Goal: Check status

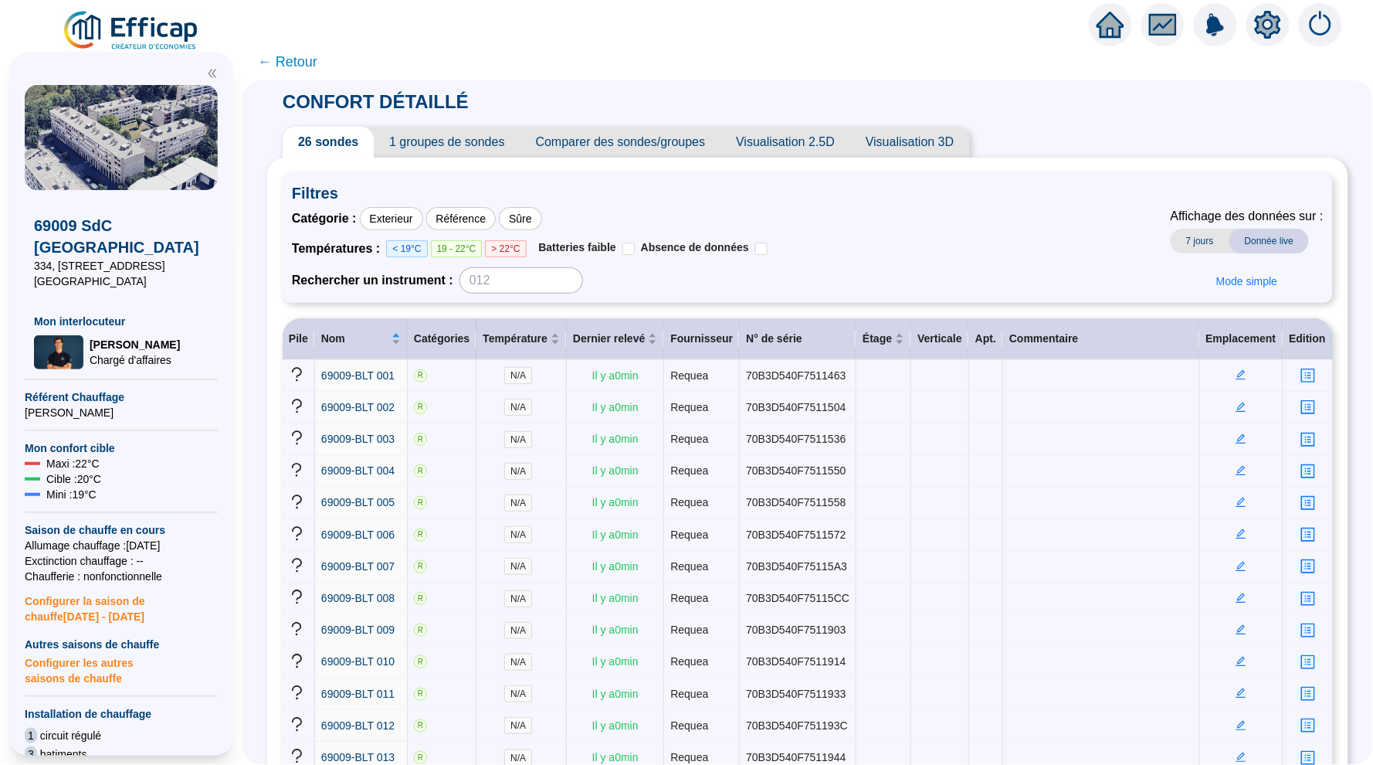
click at [1109, 12] on icon "home" at bounding box center [1111, 25] width 28 height 28
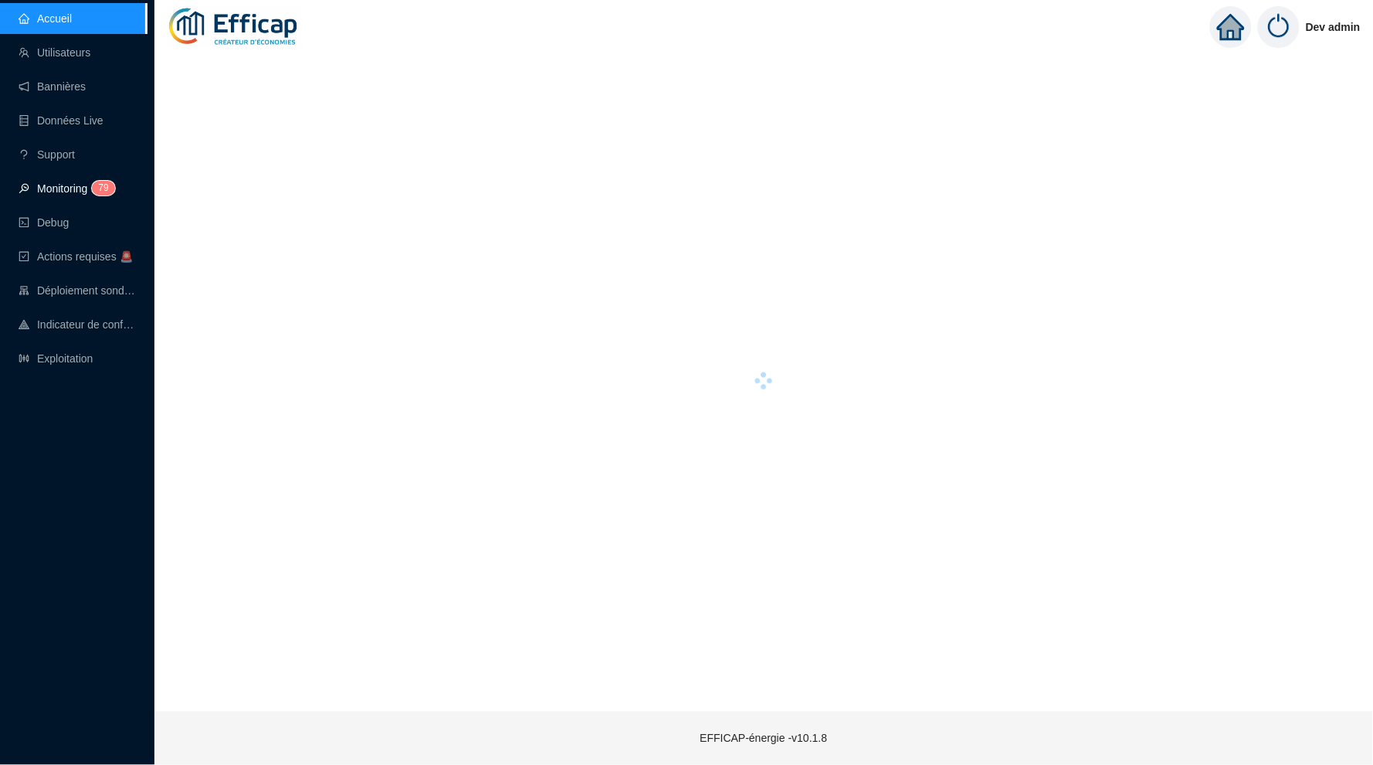
click at [73, 185] on link "Monitoring 7 9" at bounding box center [65, 188] width 92 height 12
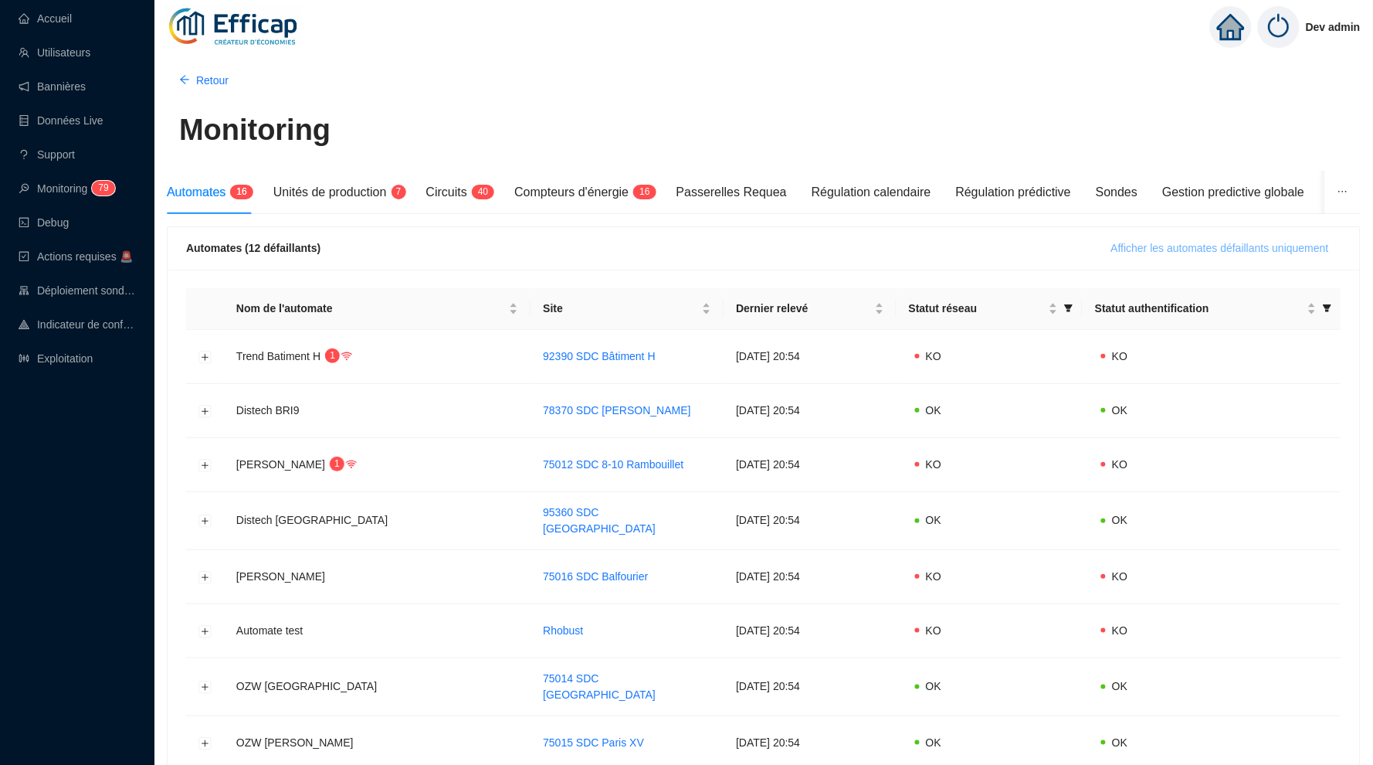
click at [1182, 253] on span "Afficher les automates défaillants uniquement" at bounding box center [1220, 248] width 218 height 16
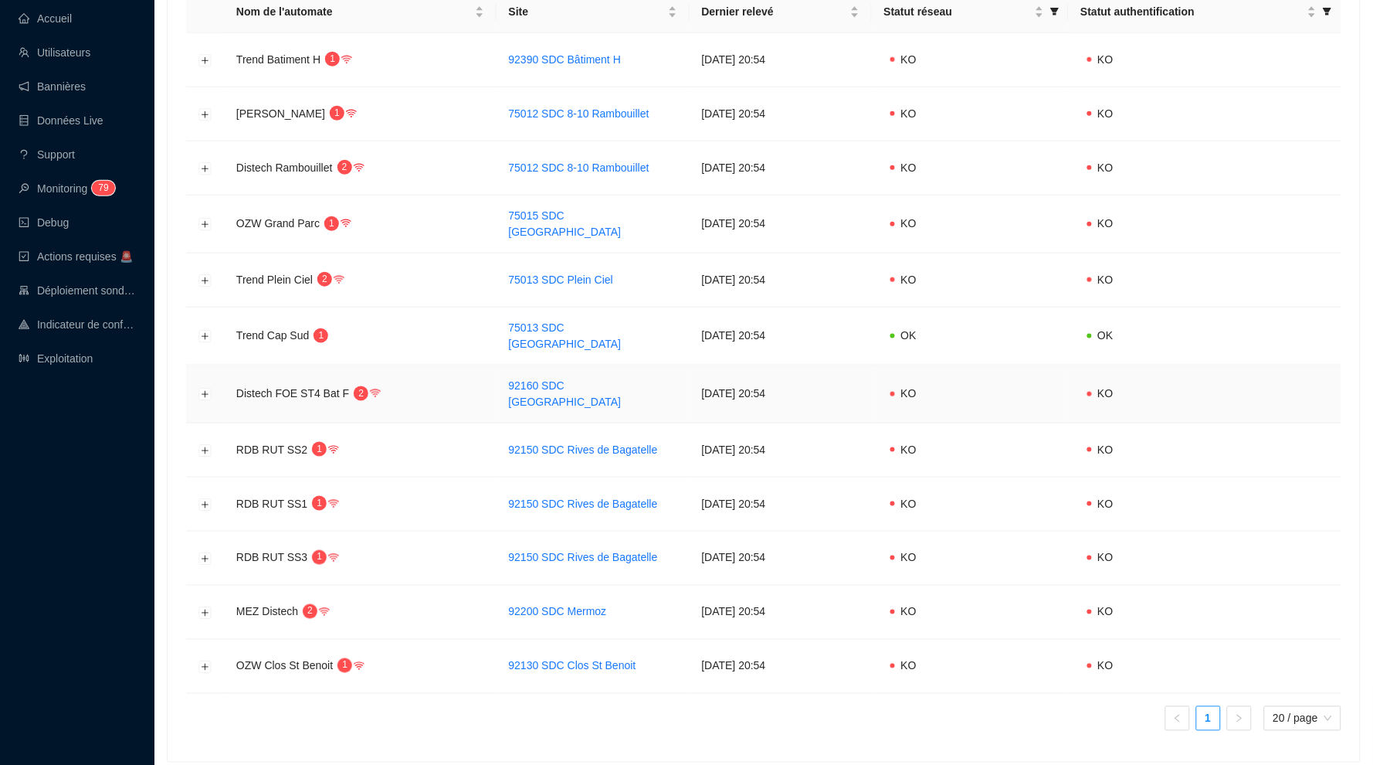
scroll to position [314, 0]
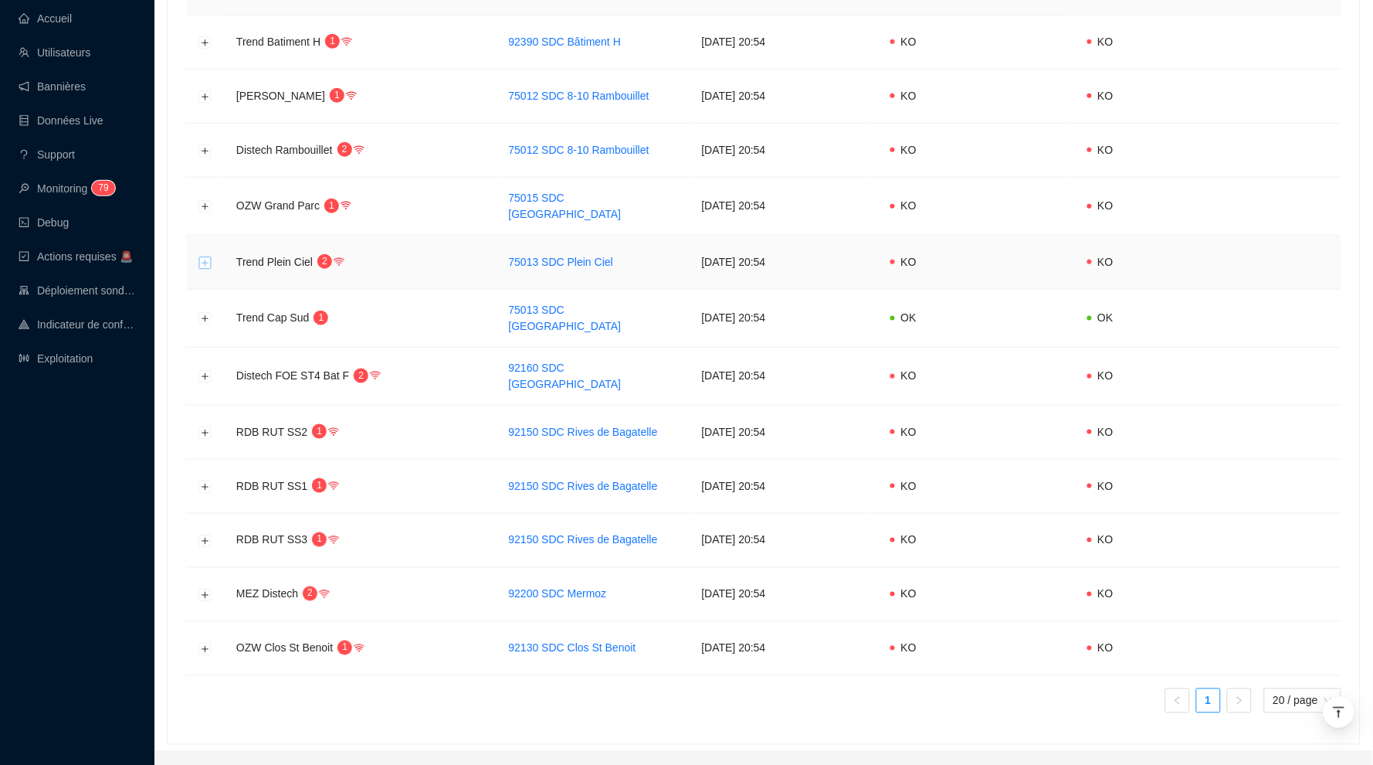
click at [207, 256] on button "Développer la ligne" at bounding box center [205, 262] width 12 height 12
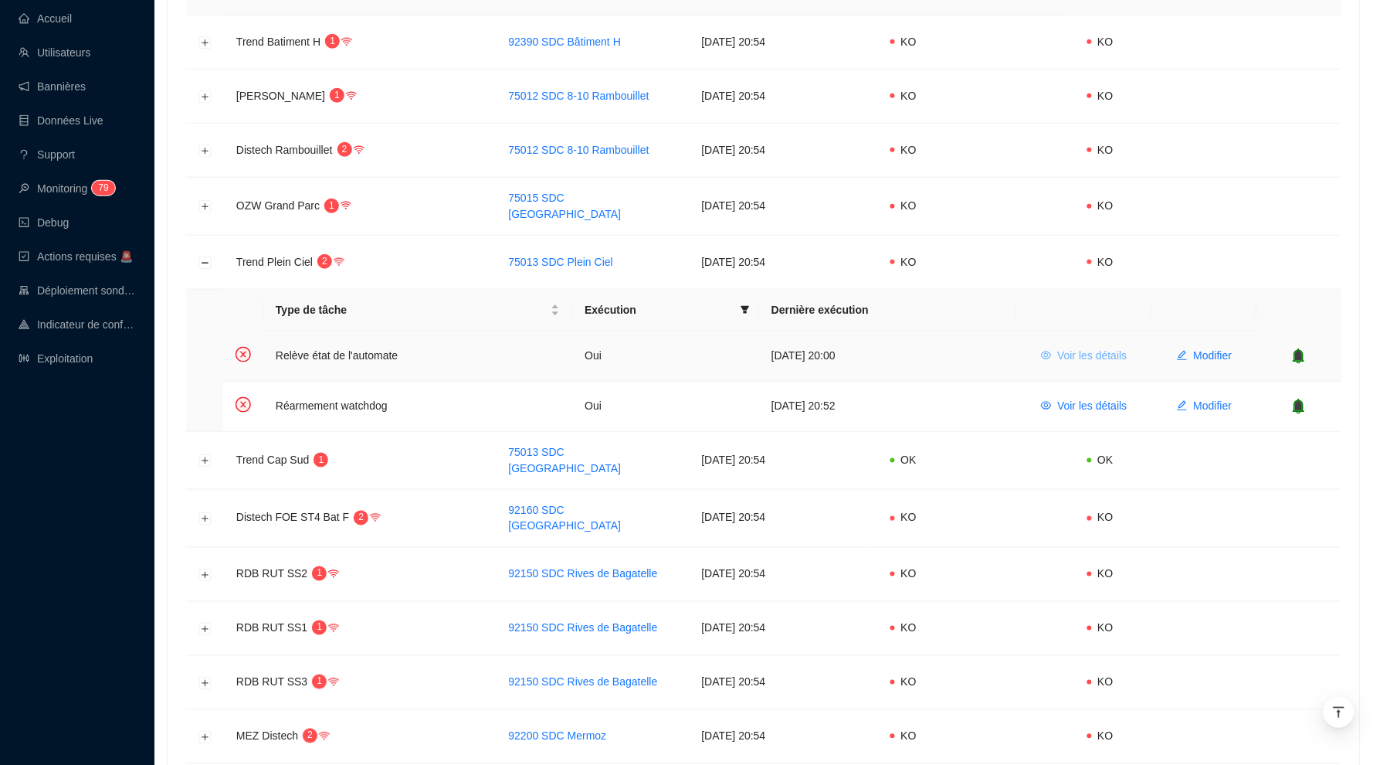
click at [1091, 348] on span "Voir les détails" at bounding box center [1093, 356] width 70 height 16
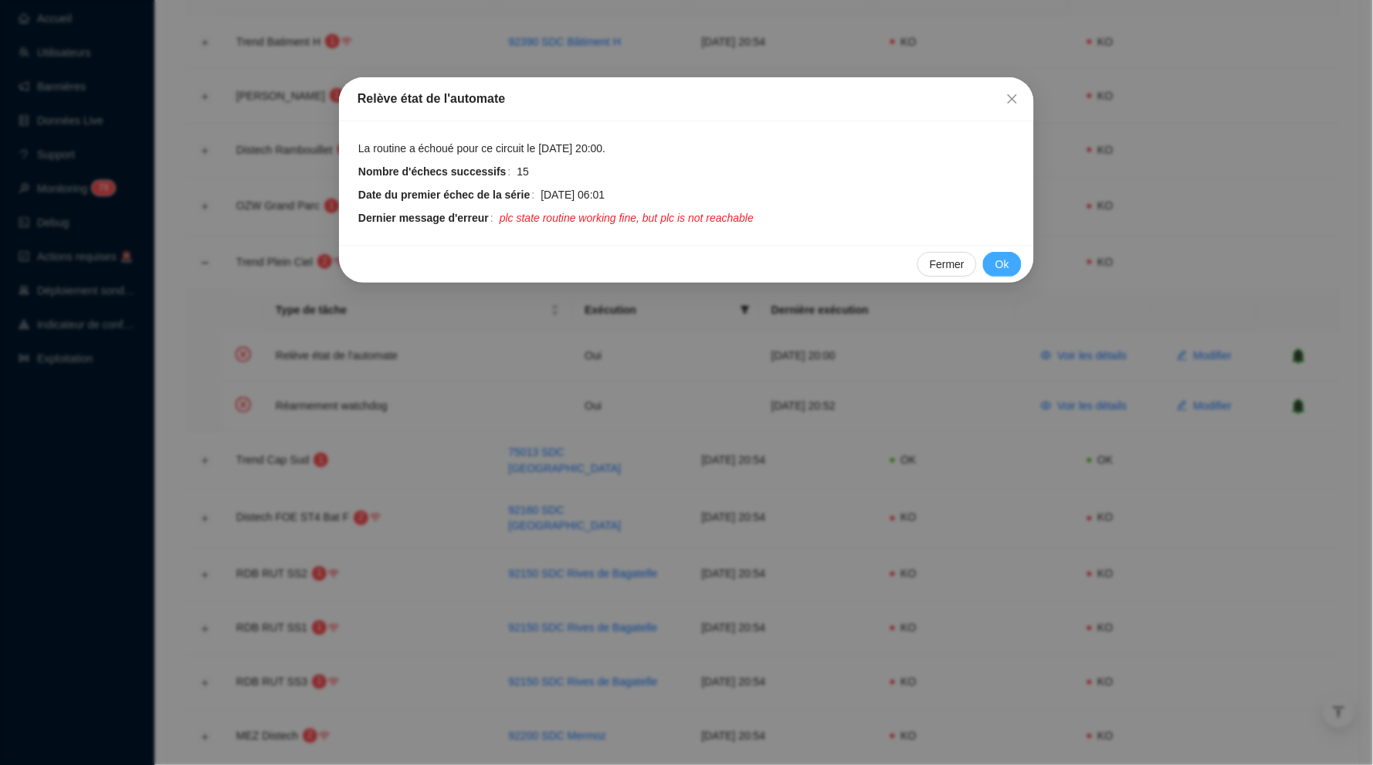
click at [1003, 263] on span "Ok" at bounding box center [1003, 264] width 14 height 16
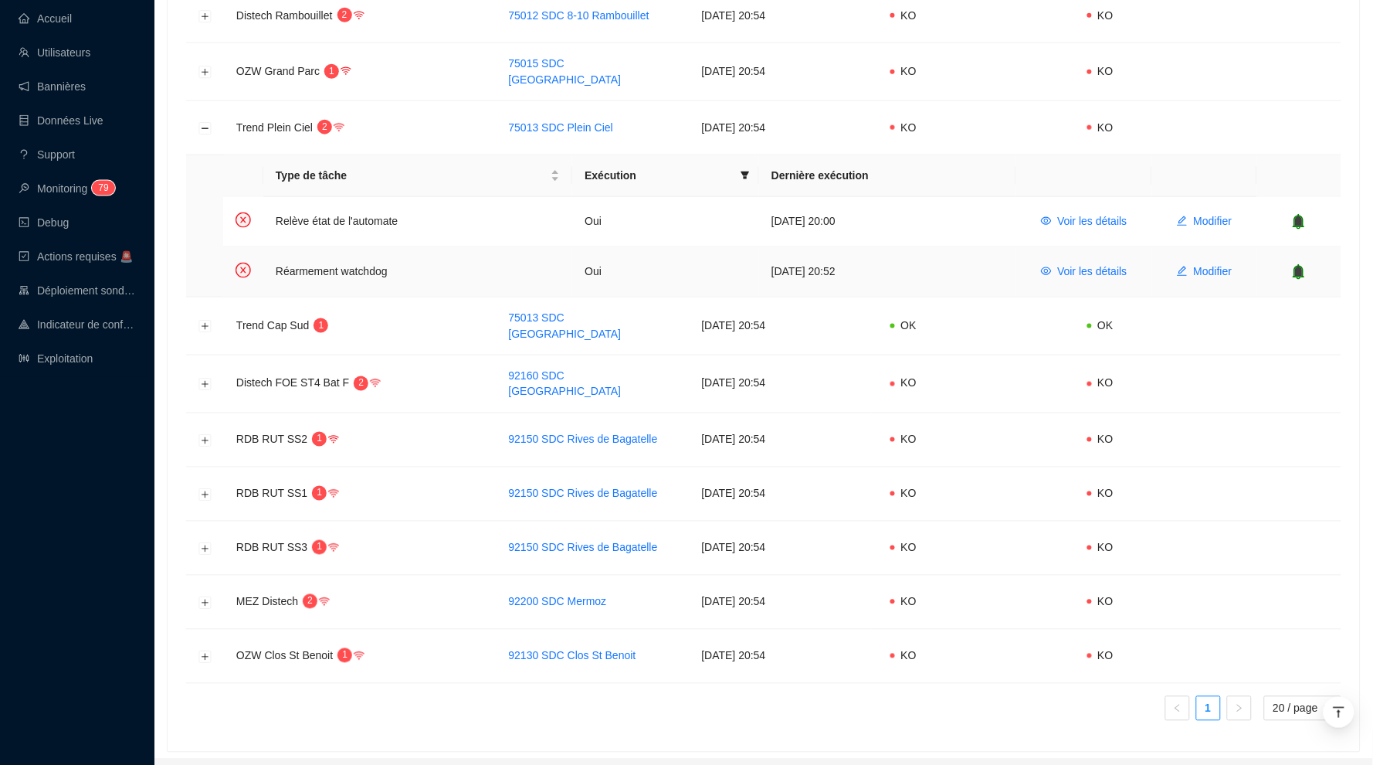
scroll to position [453, 0]
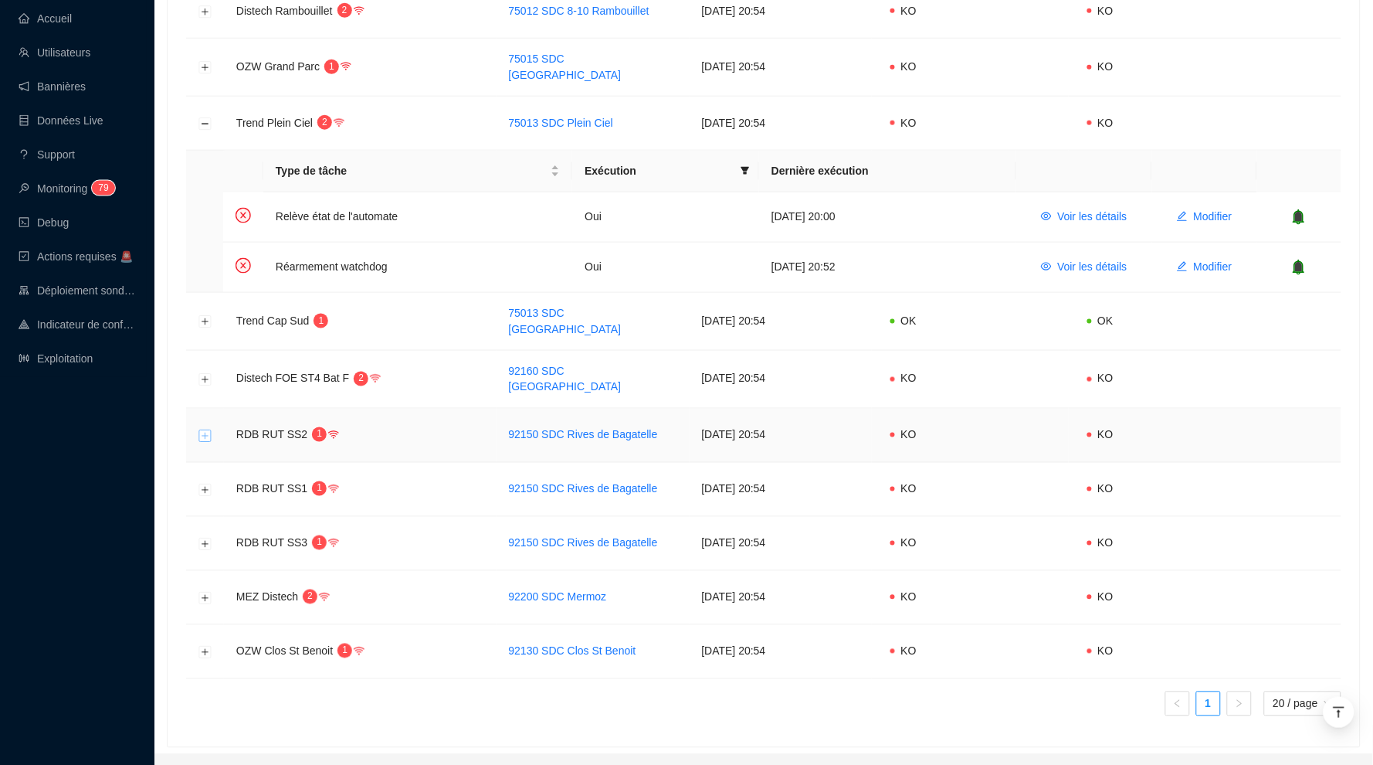
click at [204, 412] on td at bounding box center [205, 436] width 38 height 54
click at [204, 429] on button "Développer la ligne" at bounding box center [205, 435] width 12 height 12
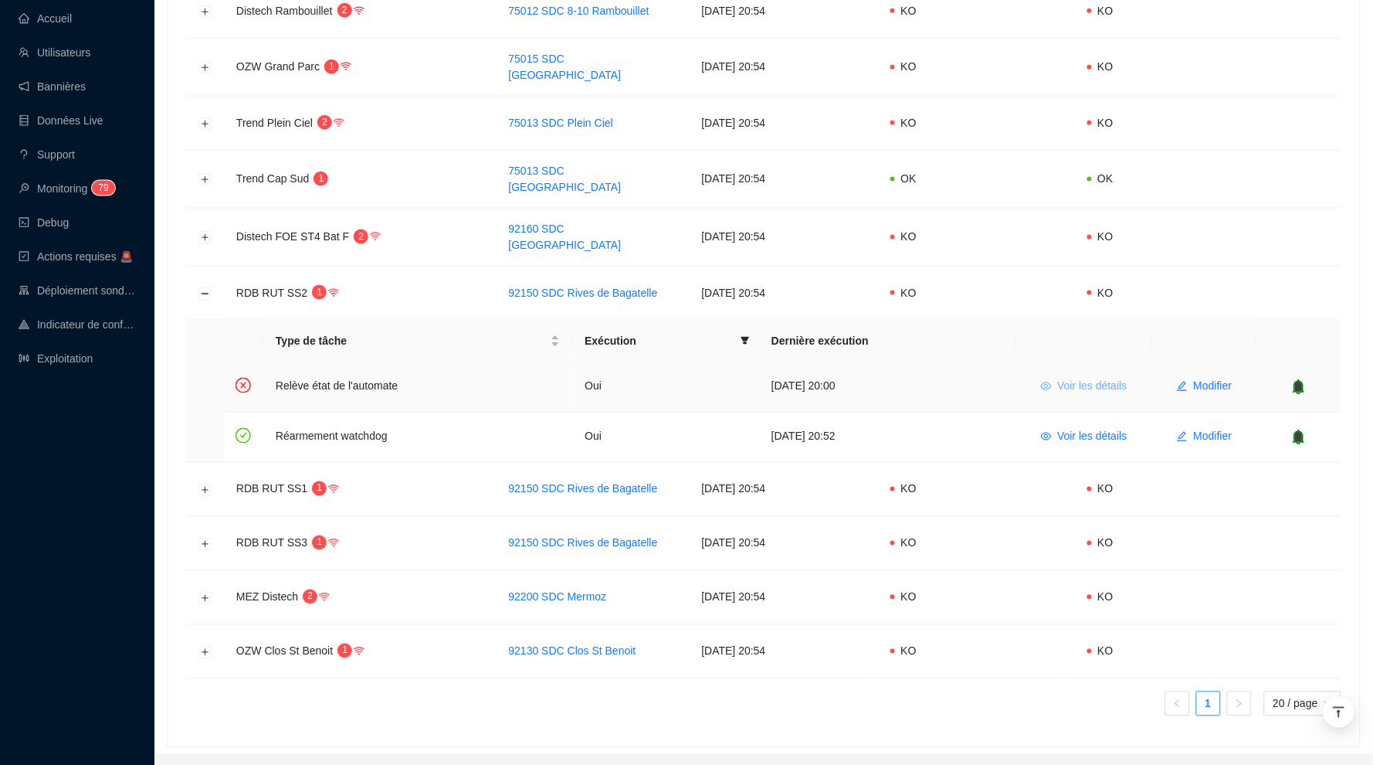
click at [1111, 378] on span "Voir les détails" at bounding box center [1093, 386] width 70 height 16
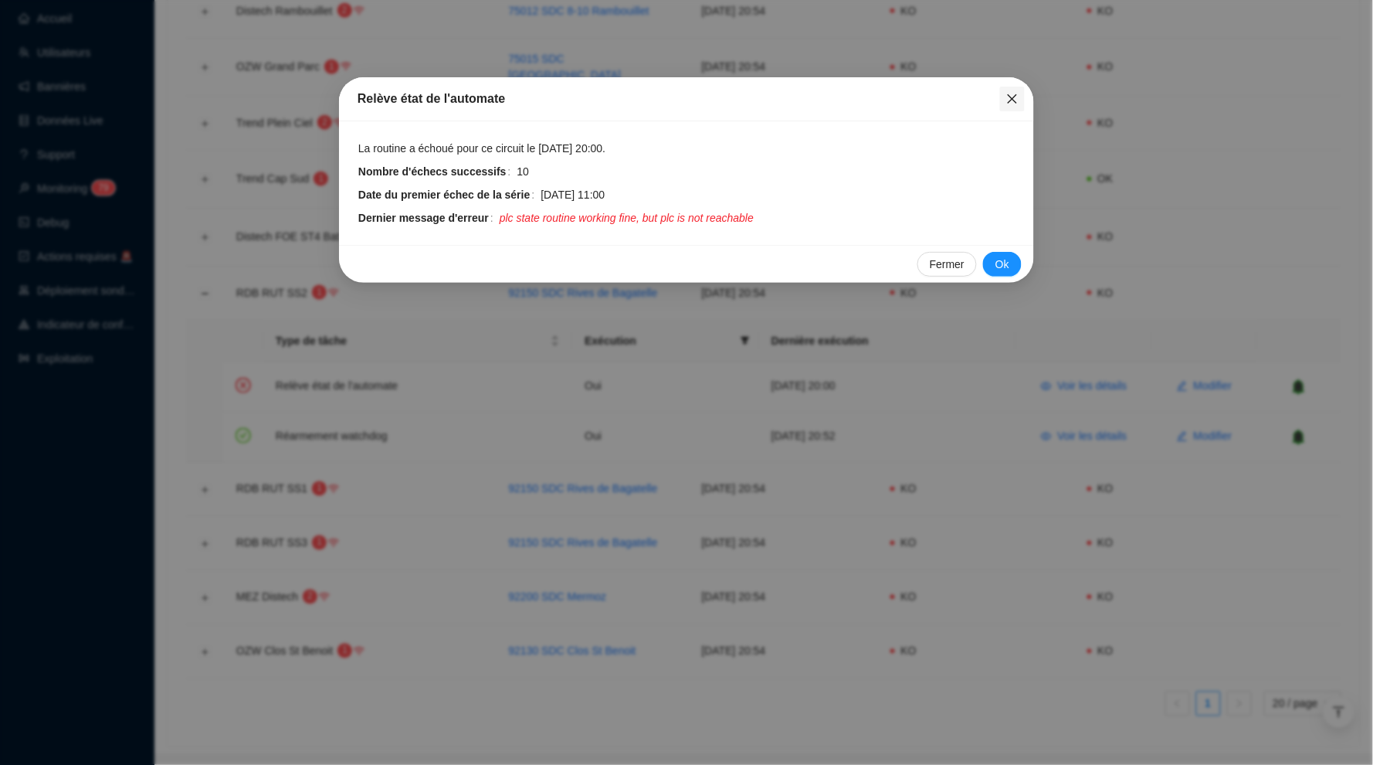
click at [1015, 97] on icon "close" at bounding box center [1012, 98] width 9 height 9
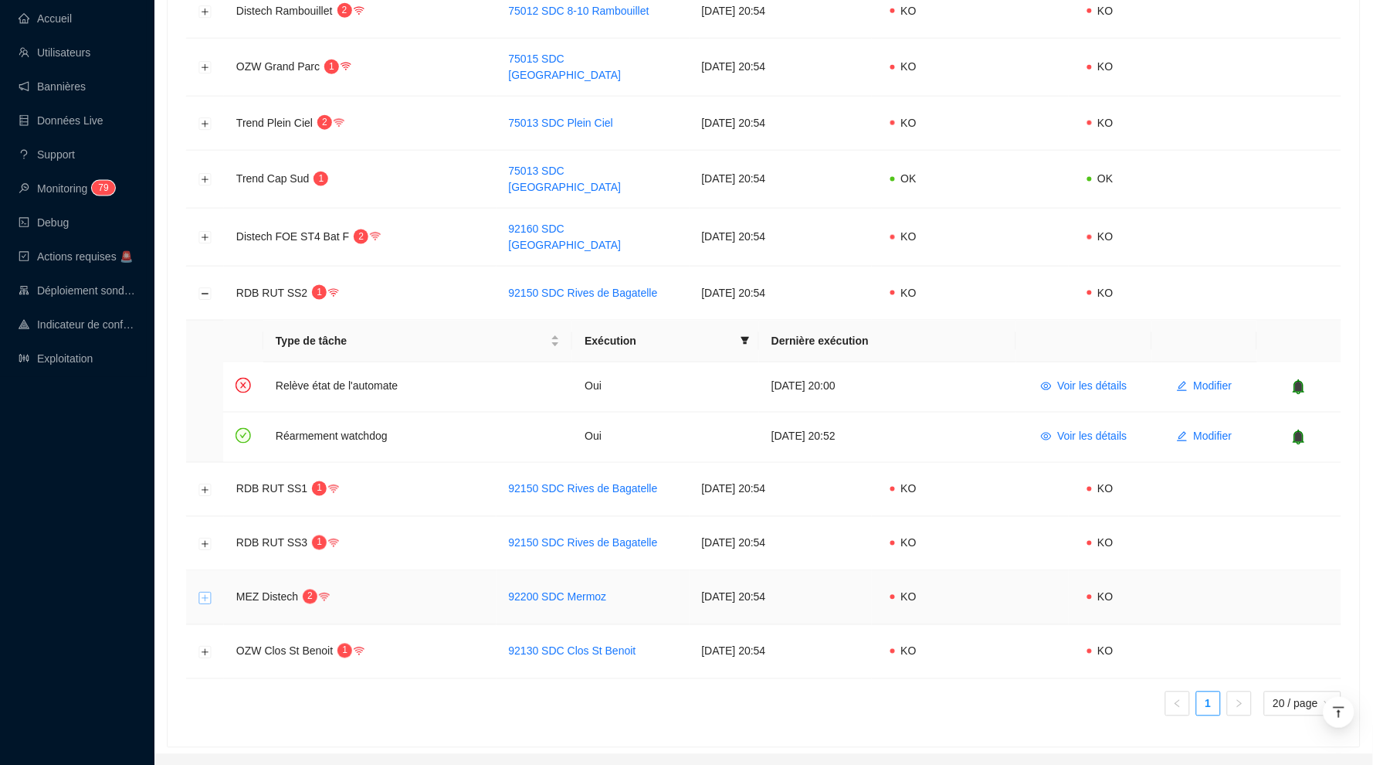
click at [205, 592] on button "Développer la ligne" at bounding box center [205, 598] width 12 height 12
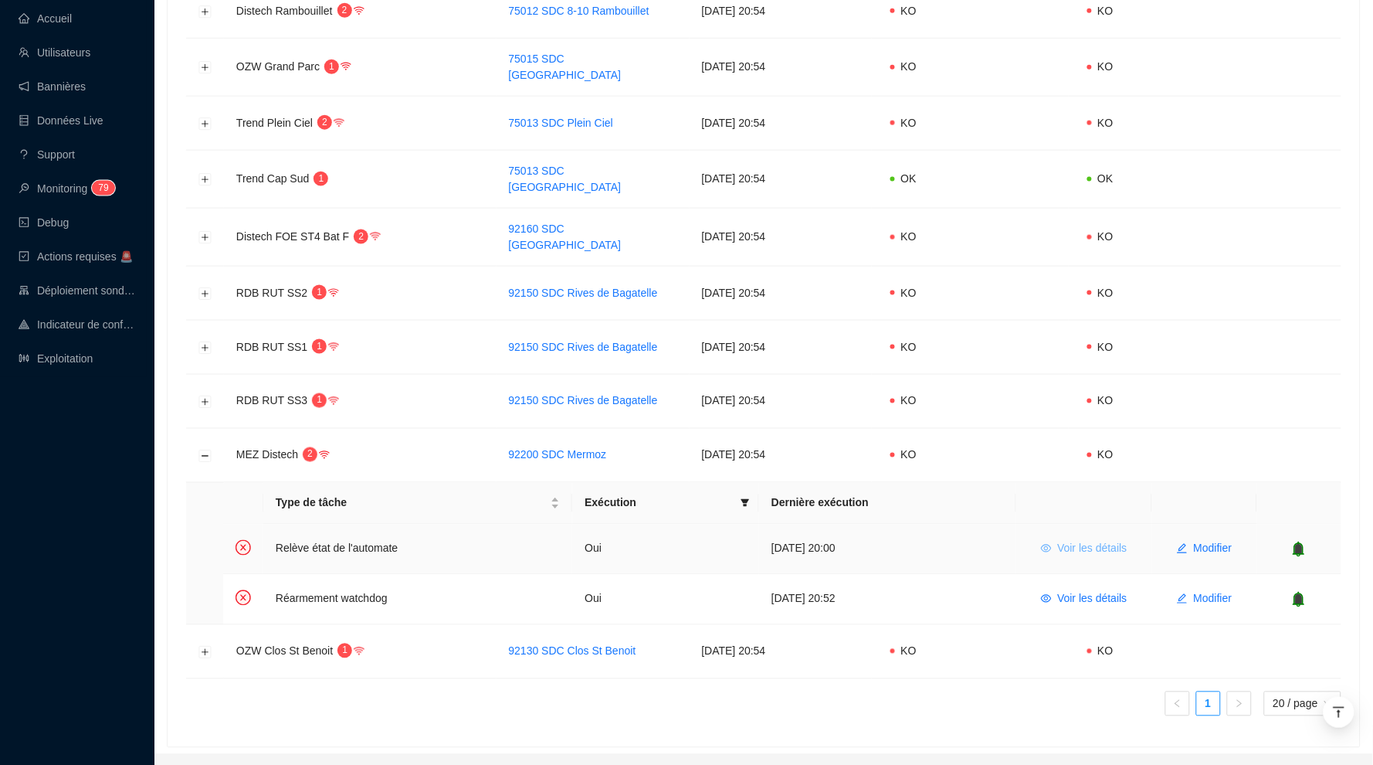
click at [1099, 541] on span "Voir les détails" at bounding box center [1093, 549] width 70 height 16
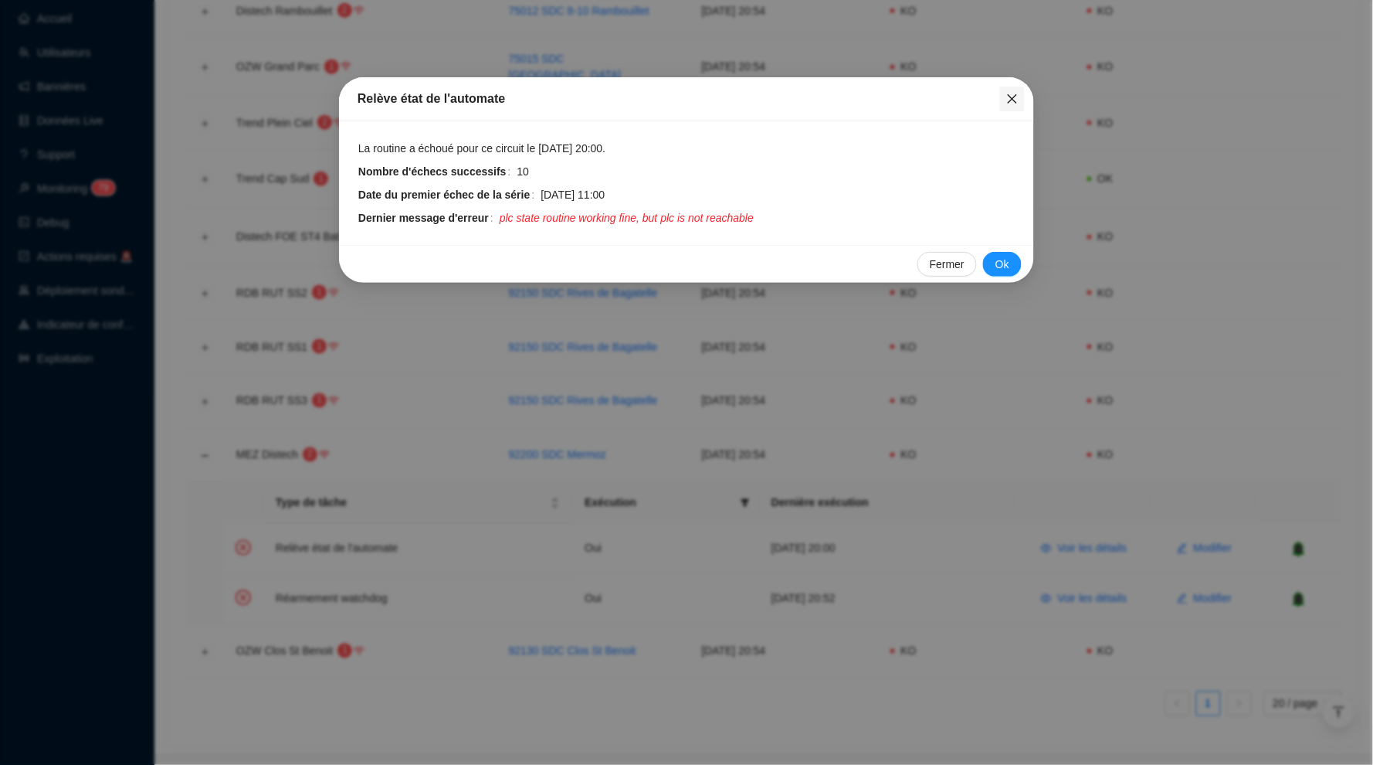
click at [1006, 104] on icon "close" at bounding box center [1012, 99] width 12 height 12
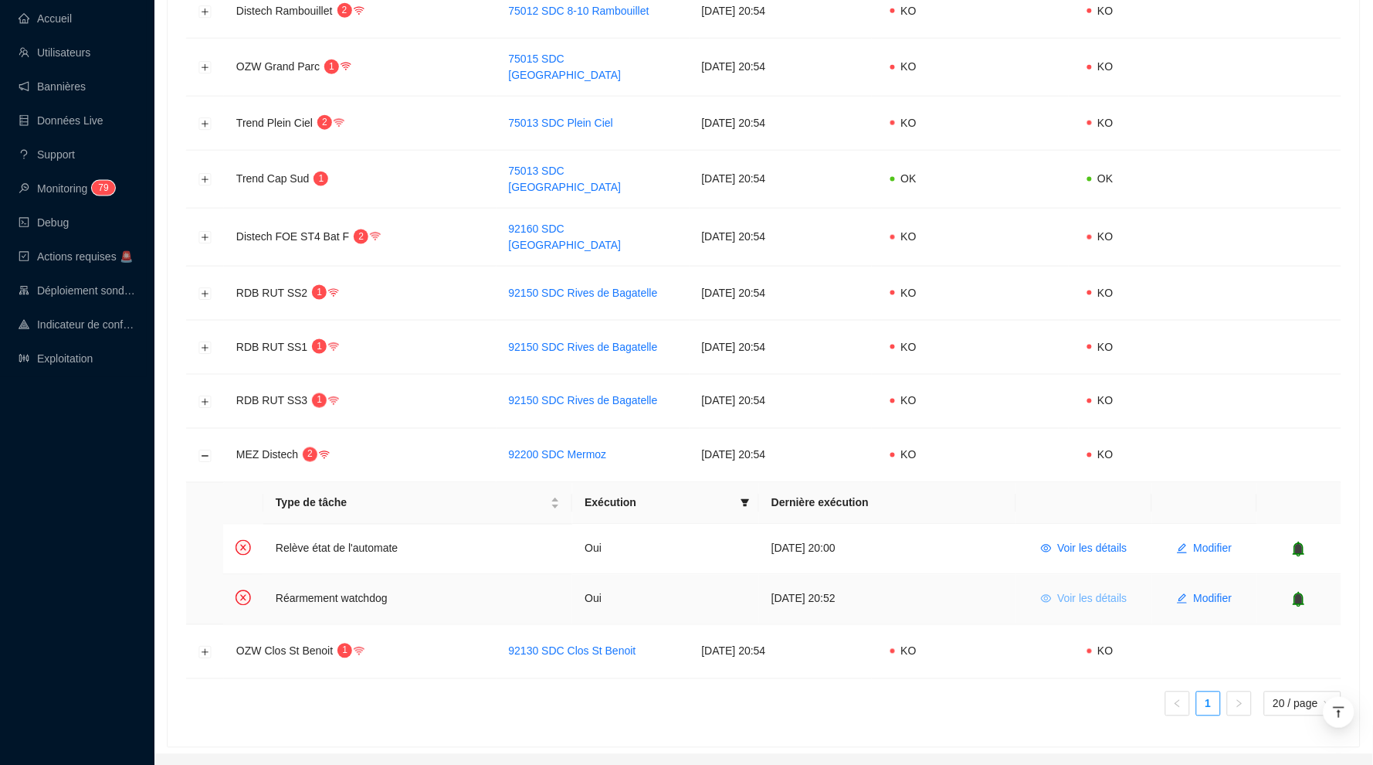
click at [1108, 591] on span "Voir les détails" at bounding box center [1093, 599] width 70 height 16
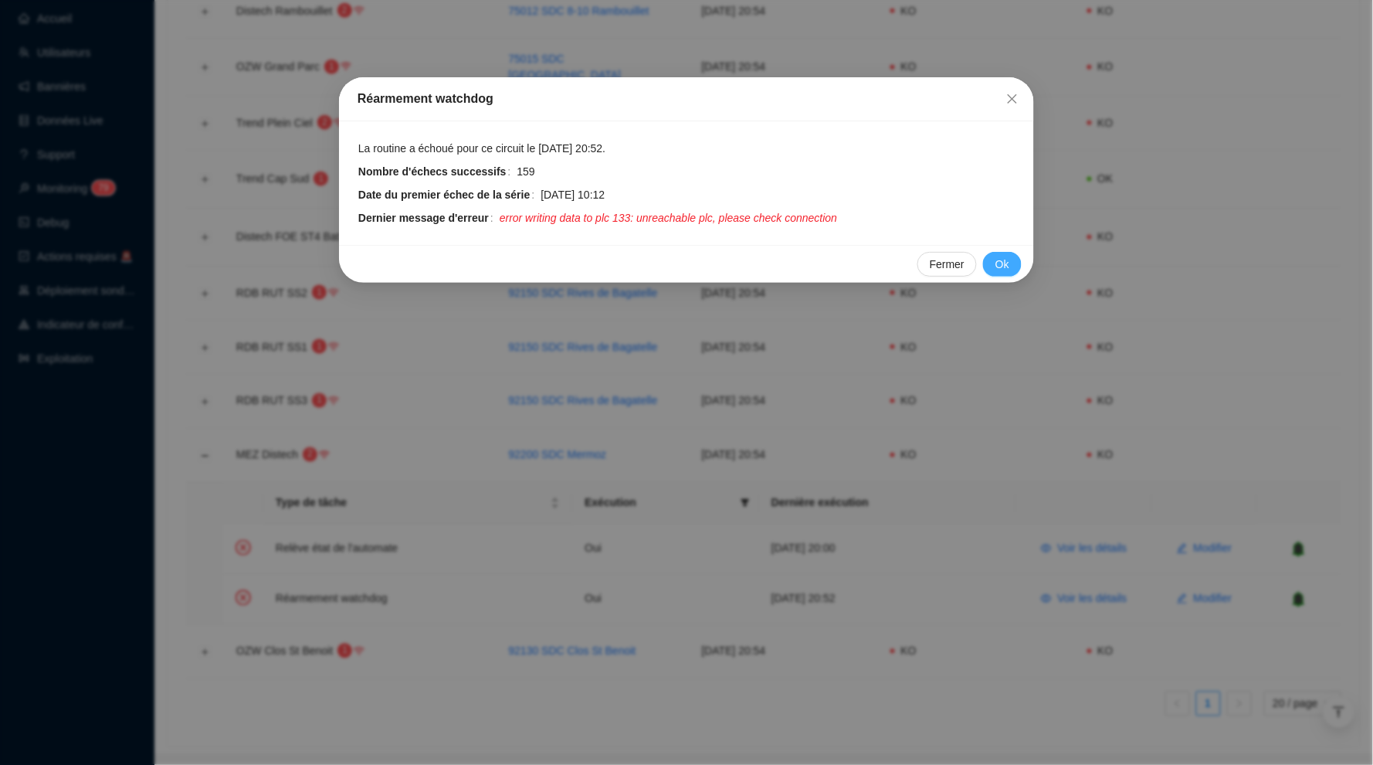
click at [1009, 256] on span "Ok" at bounding box center [1003, 264] width 14 height 16
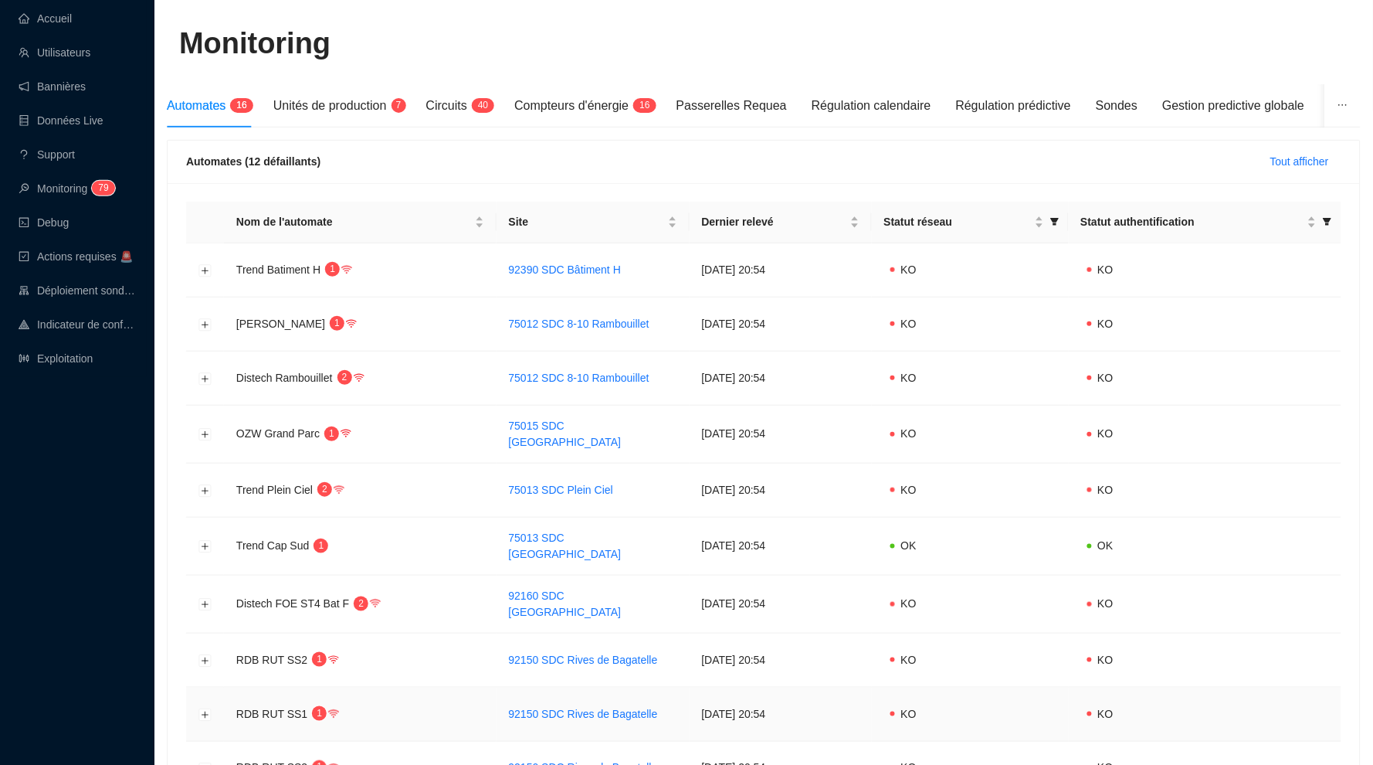
scroll to position [85, 0]
